Goal: Information Seeking & Learning: Learn about a topic

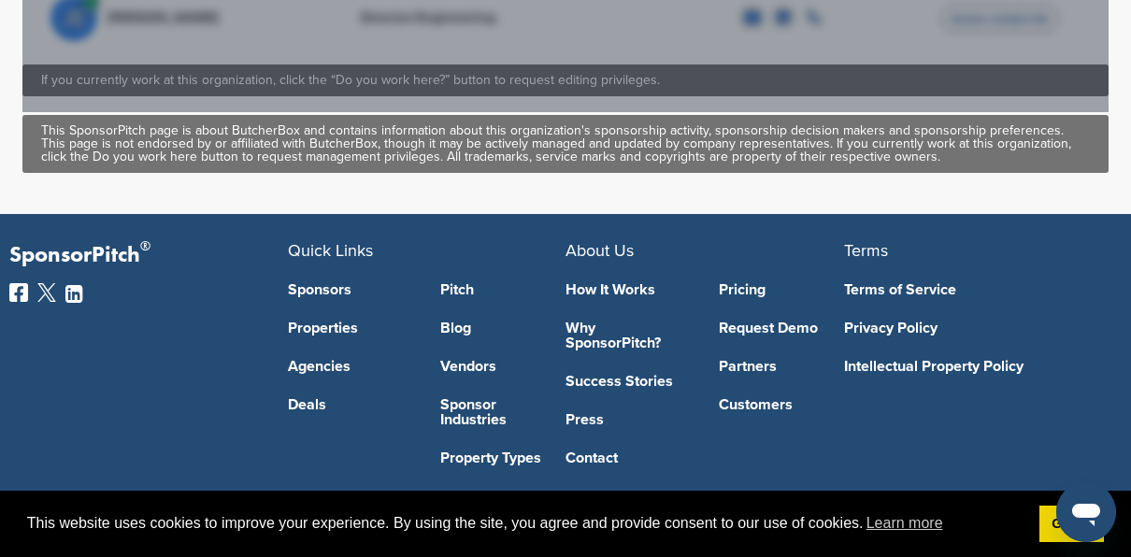
scroll to position [1285, 0]
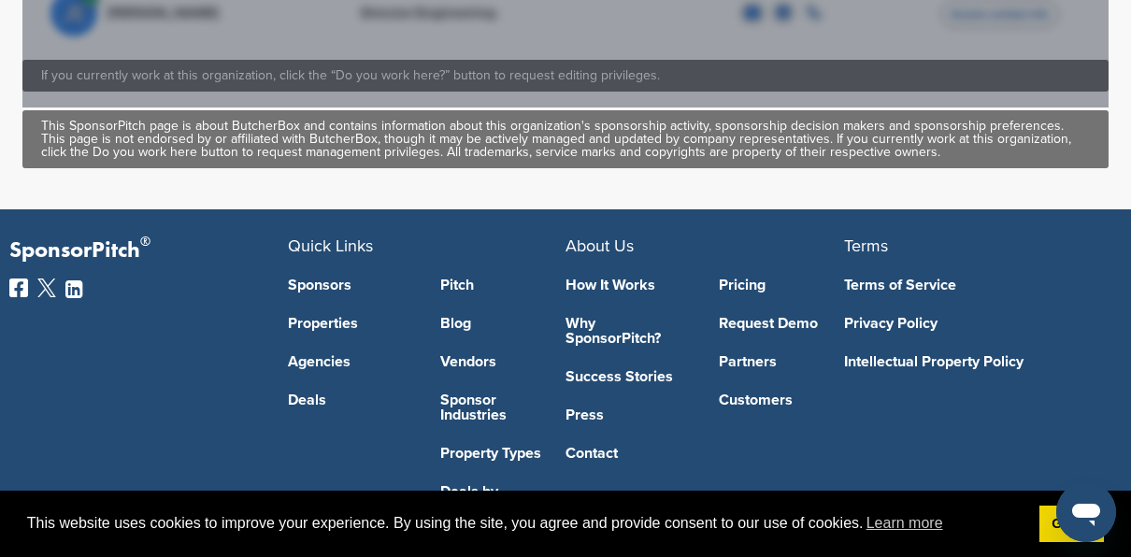
click at [314, 282] on link "Sponsors" at bounding box center [350, 285] width 125 height 15
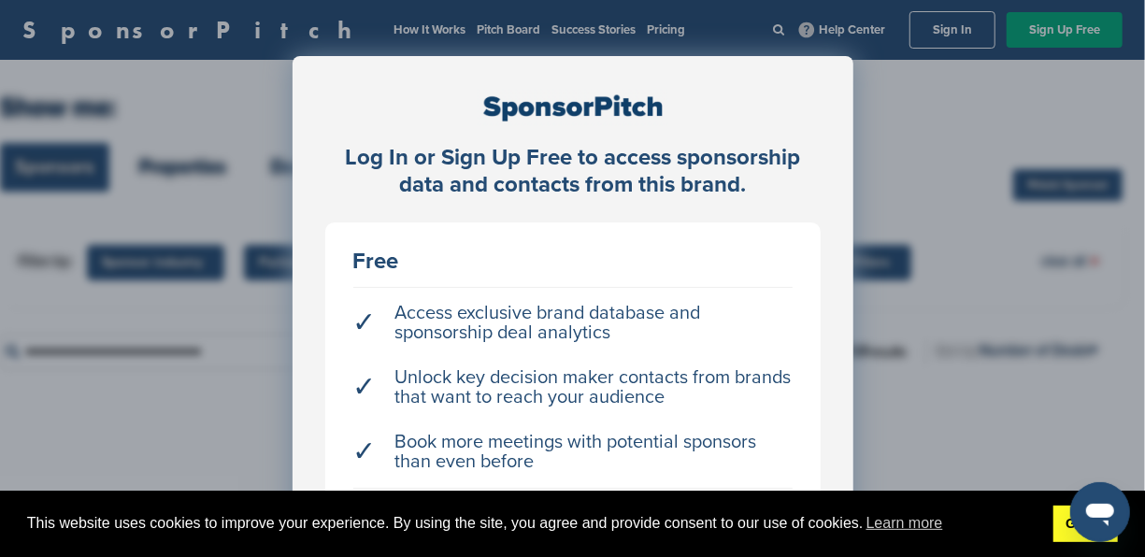
click at [1072, 540] on link "Got it!" at bounding box center [1086, 524] width 65 height 37
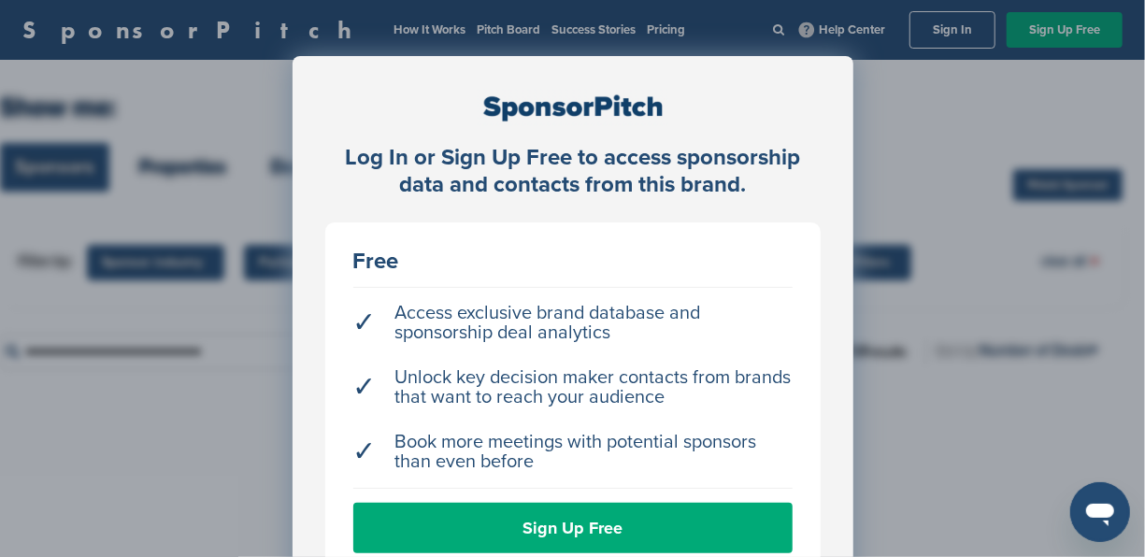
click at [193, 310] on div "Log In or Sign Up Free to access sponsorship data and contacts from this brand.…" at bounding box center [572, 325] width 1145 height 651
click at [983, 116] on div "Log In or Sign Up Free to access sponsorship data and contacts from this brand.…" at bounding box center [572, 325] width 1145 height 651
drag, startPoint x: 785, startPoint y: 324, endPoint x: 795, endPoint y: 251, distance: 73.7
click at [795, 251] on div "Free ✓ Access exclusive brand database and sponsorship deal analytics ✓ Unlock …" at bounding box center [573, 402] width 496 height 359
